Goal: Consume media (video, audio): Consume media (video, audio)

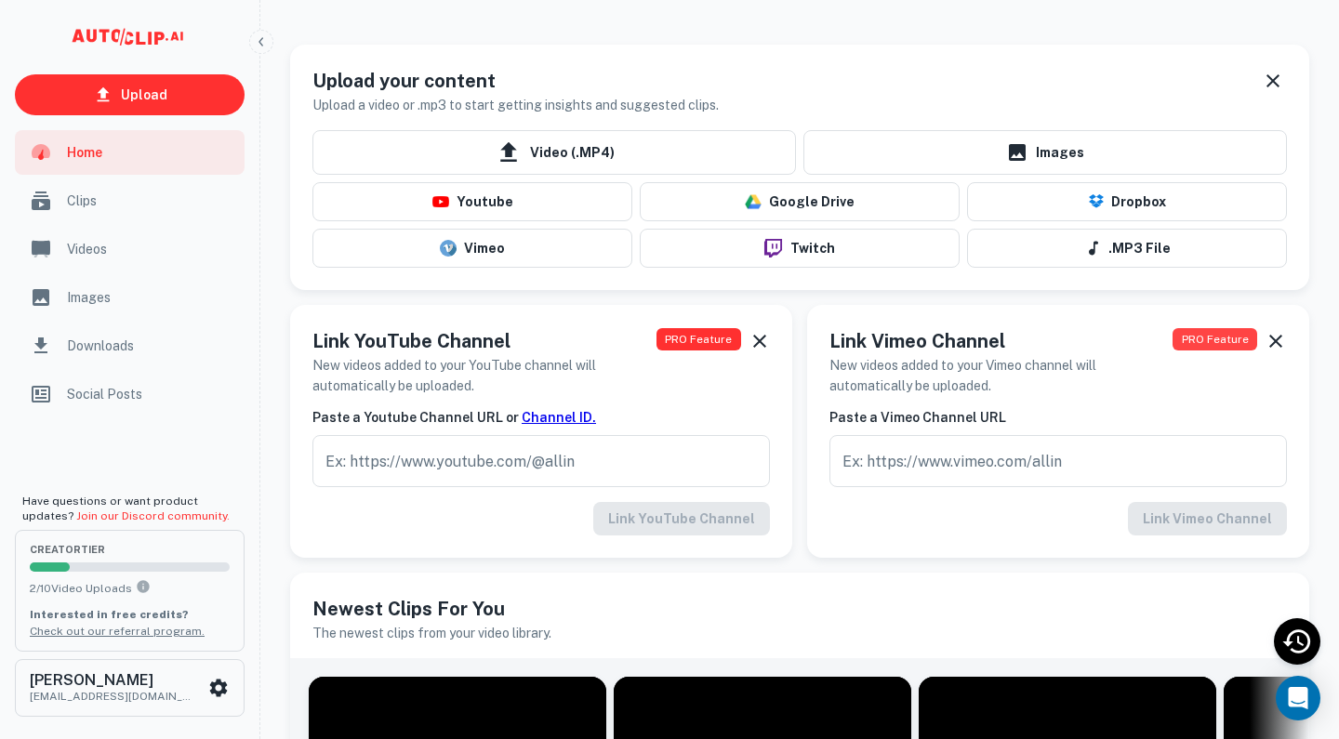
scroll to position [287, 0]
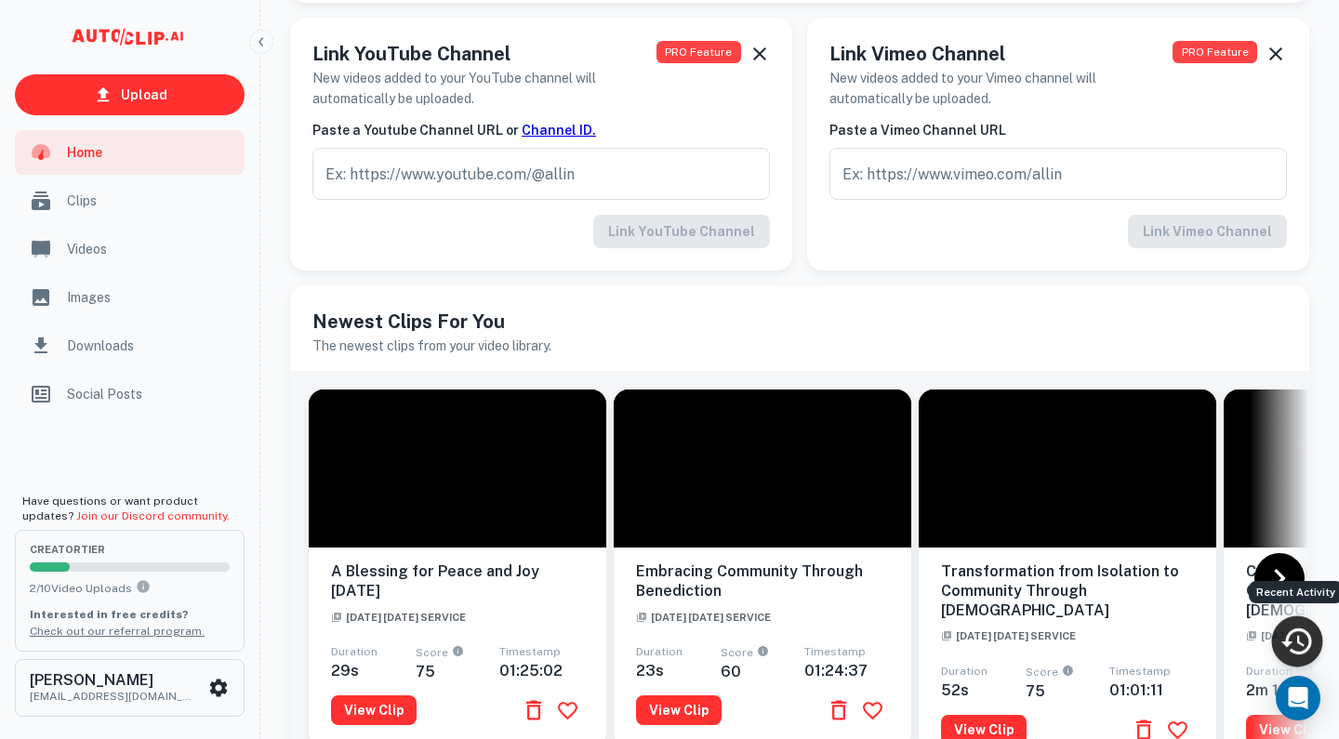
click at [1291, 633] on icon "Recent Activity" at bounding box center [1297, 642] width 31 height 26
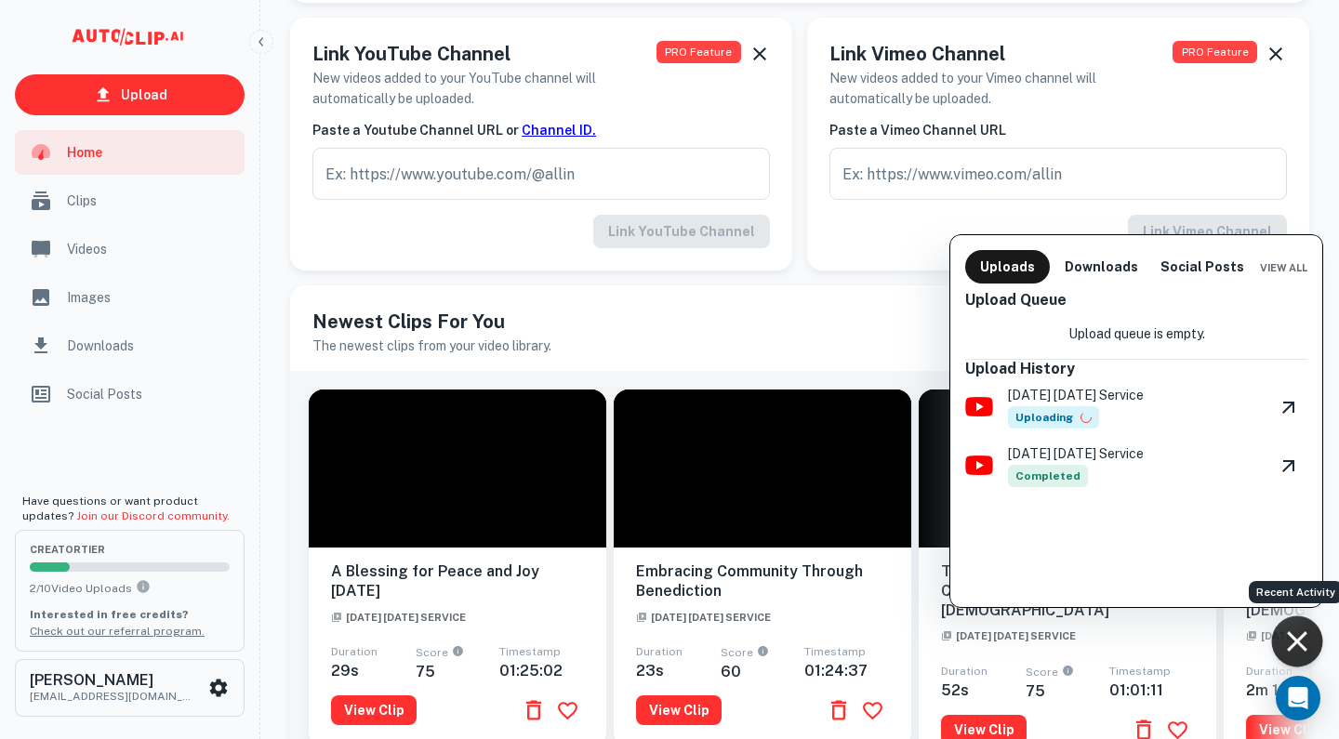
click at [1144, 405] on p "[DATE] [DATE] Service" at bounding box center [1076, 395] width 136 height 20
click at [1282, 406] on icon "View Video" at bounding box center [1289, 407] width 22 height 22
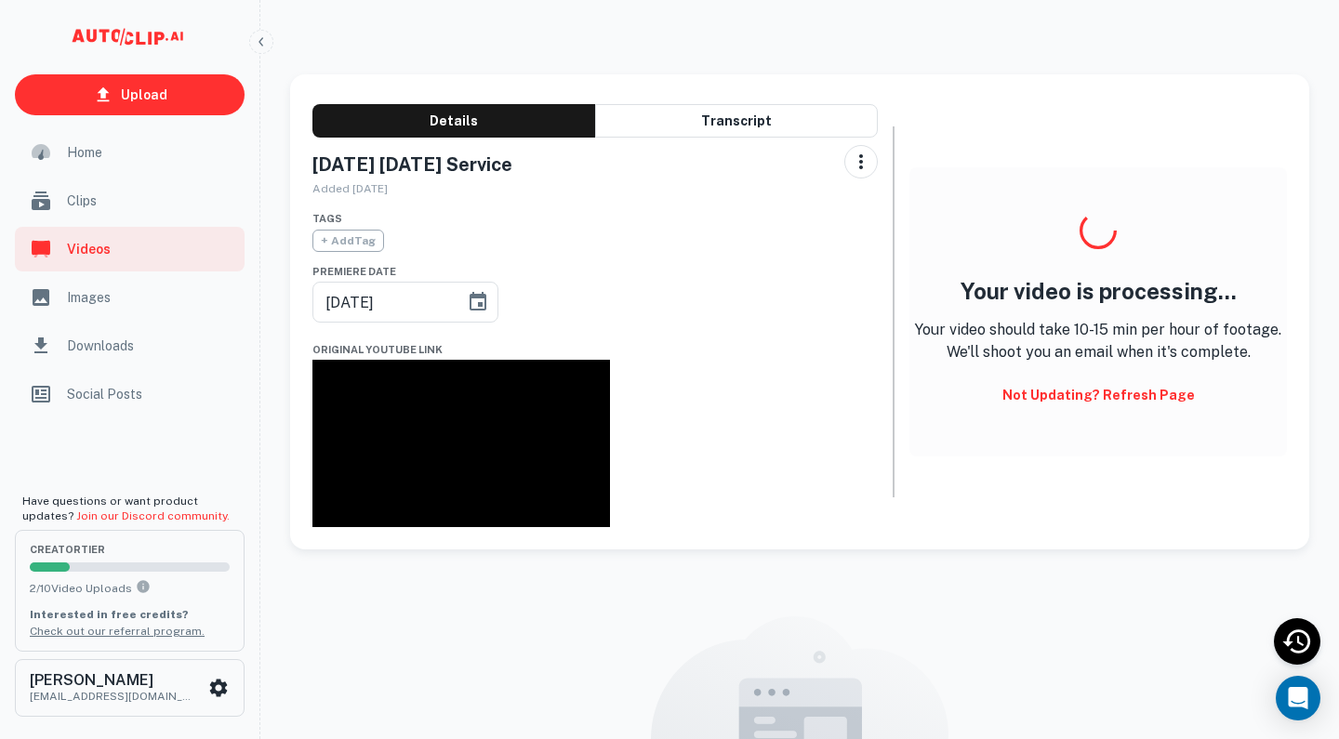
scroll to position [13, 0]
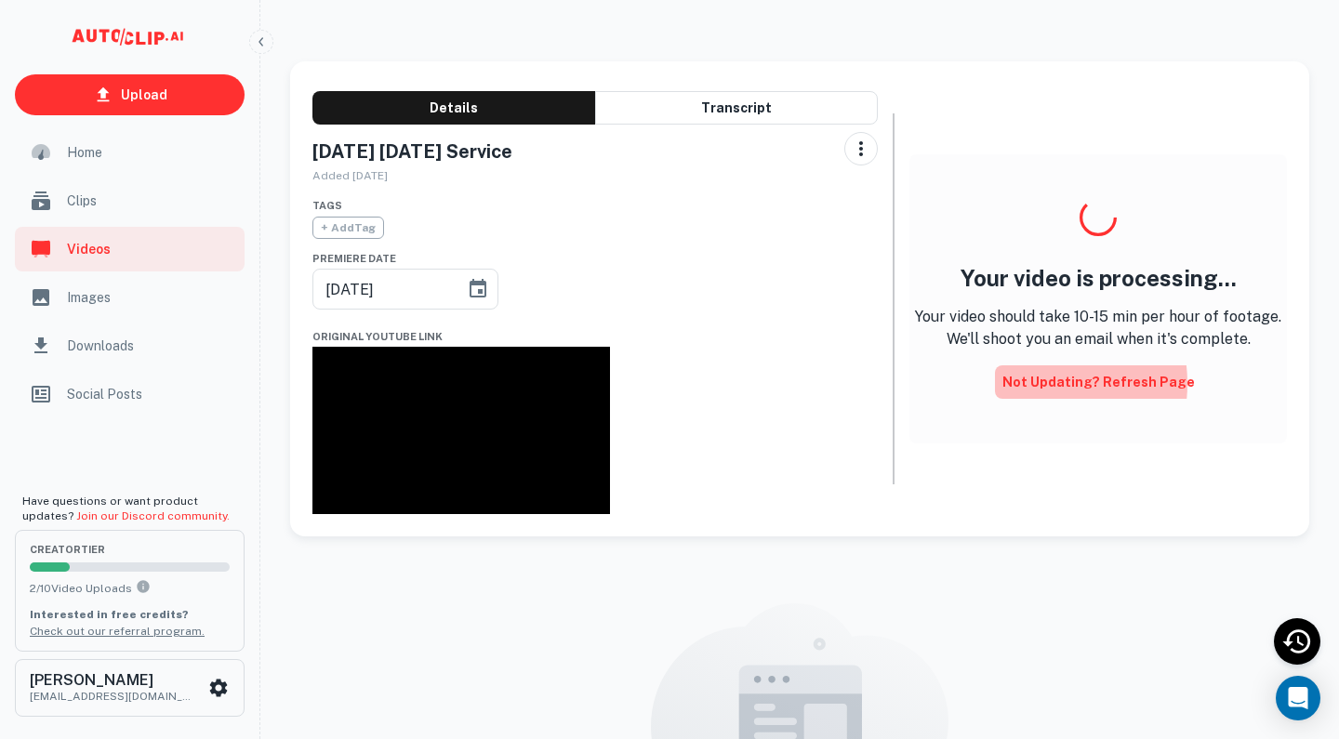
click at [1043, 383] on button "Not updating? Refresh Page" at bounding box center [1098, 382] width 207 height 33
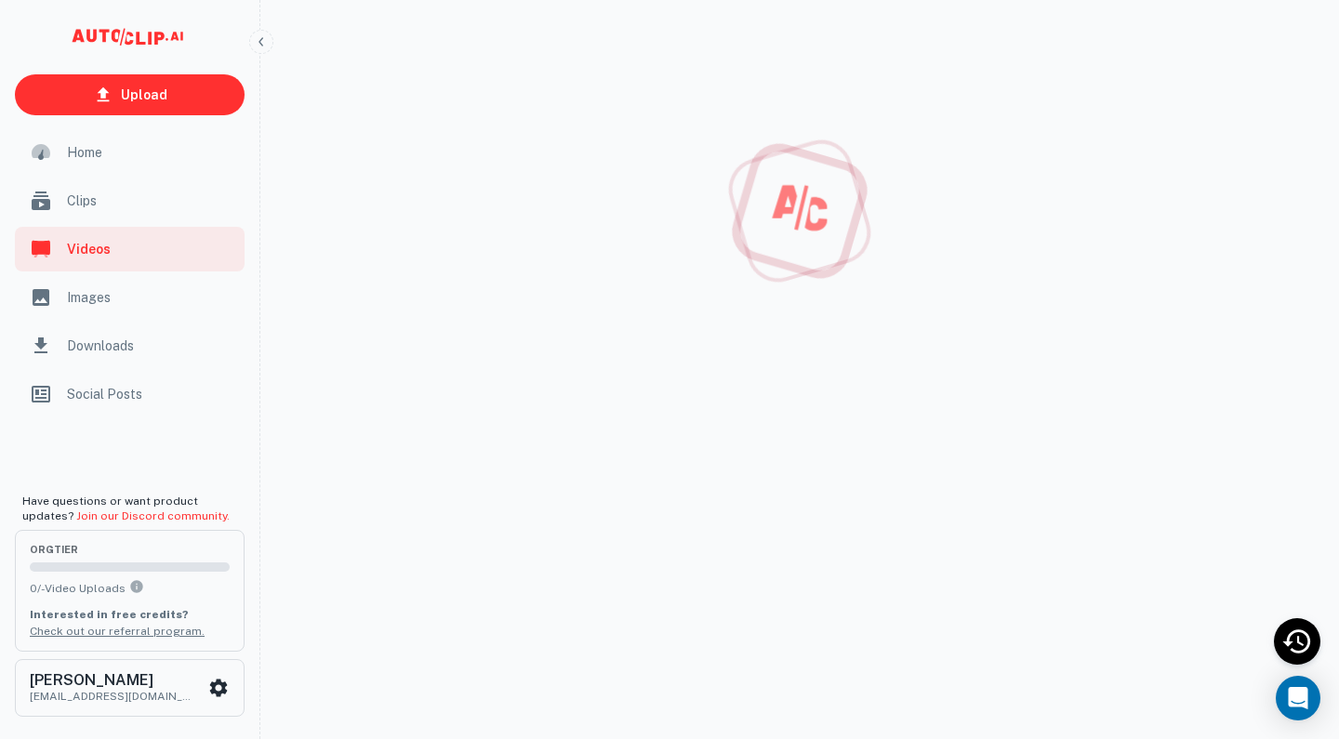
scroll to position [13, 0]
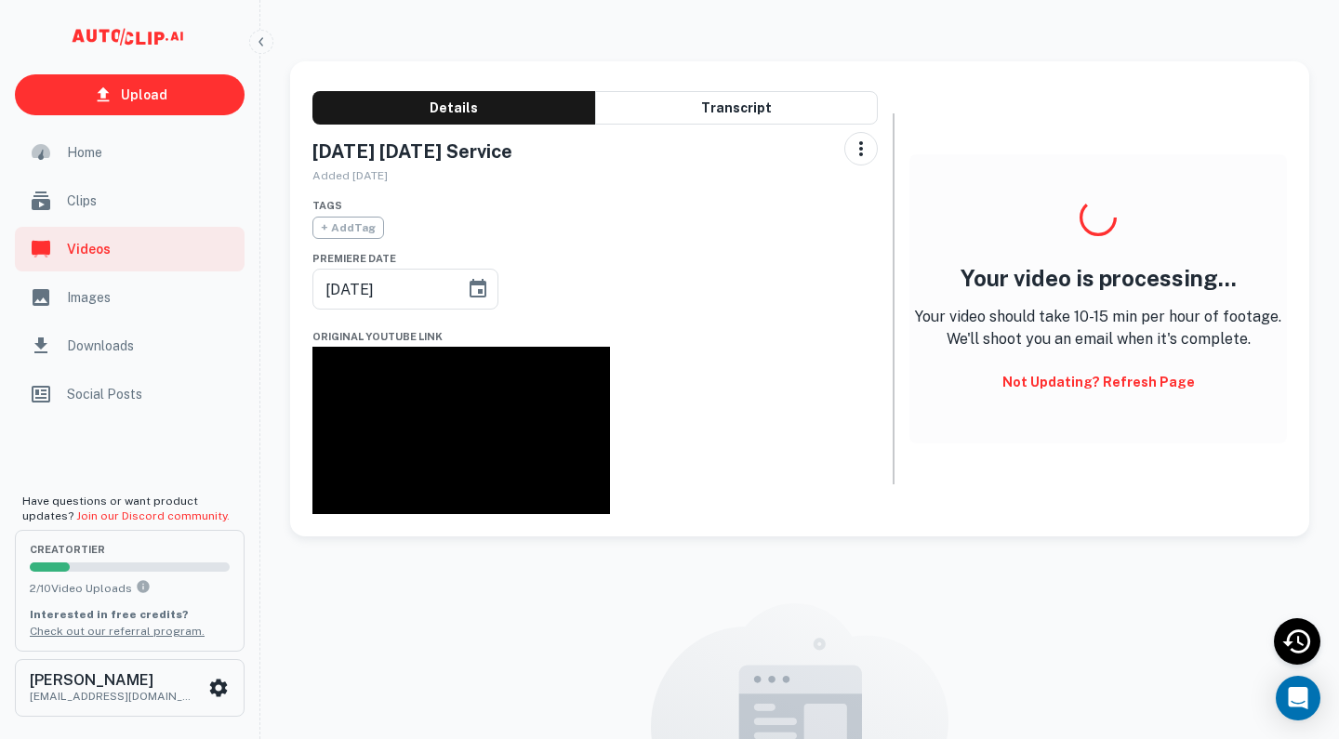
click at [1043, 383] on button "Not updating? Refresh Page" at bounding box center [1098, 382] width 207 height 33
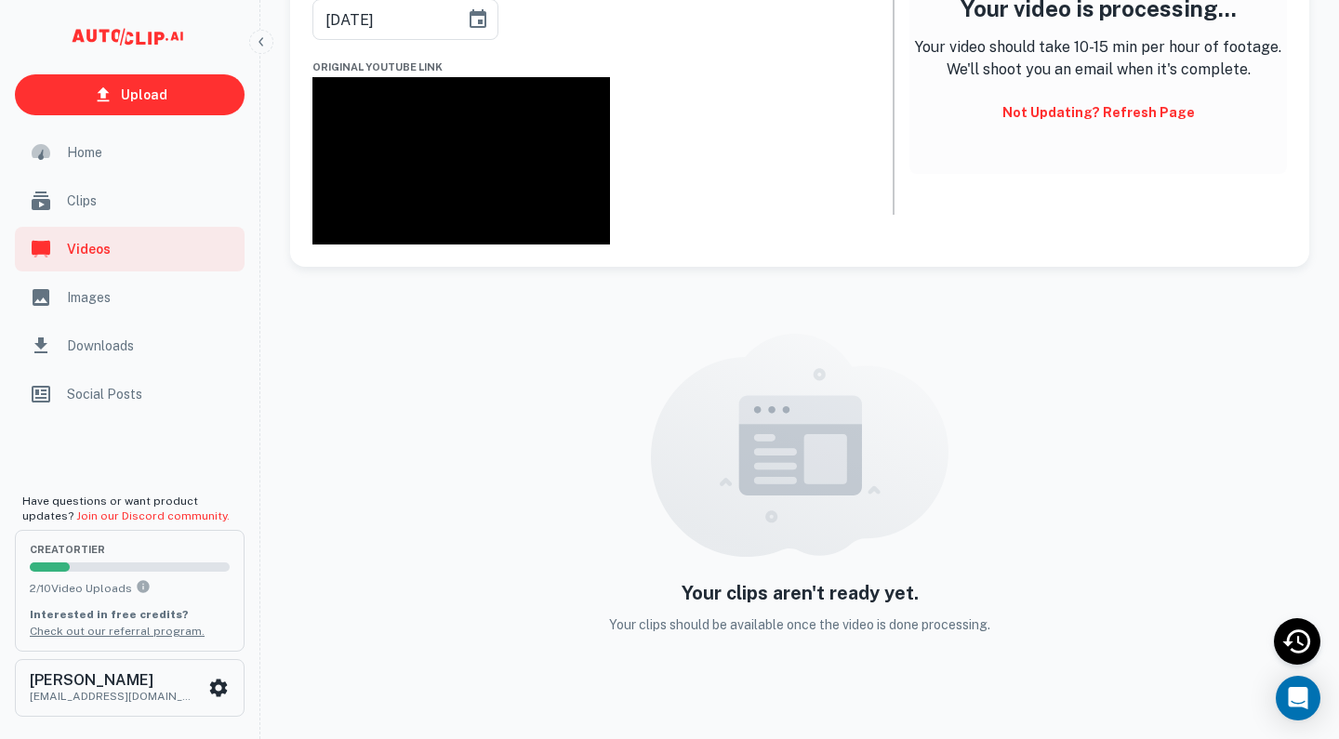
scroll to position [283, 0]
